Goal: Browse casually

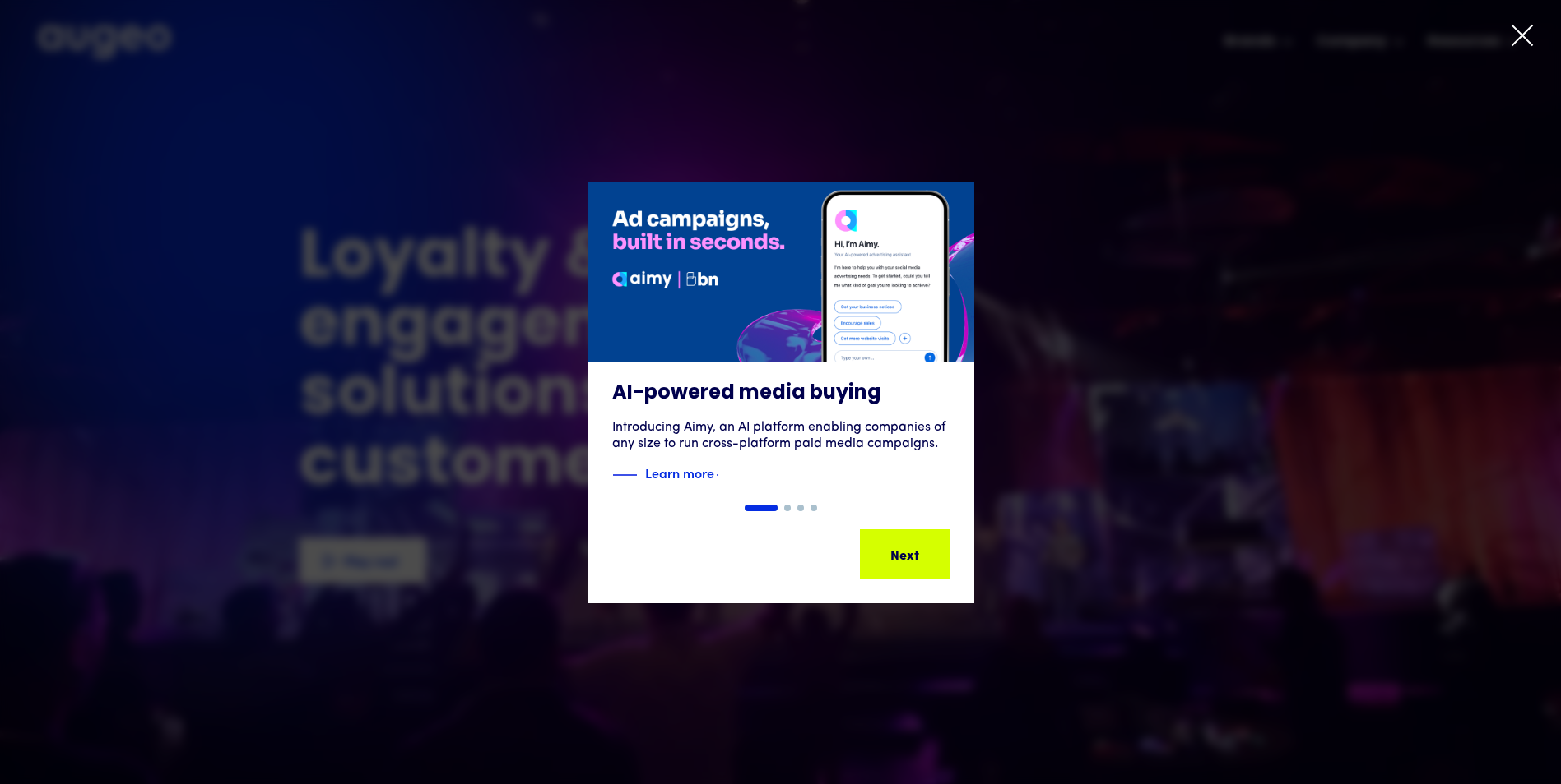
click at [1517, 36] on icon at bounding box center [1522, 36] width 25 height 25
